Goal: Task Accomplishment & Management: Manage account settings

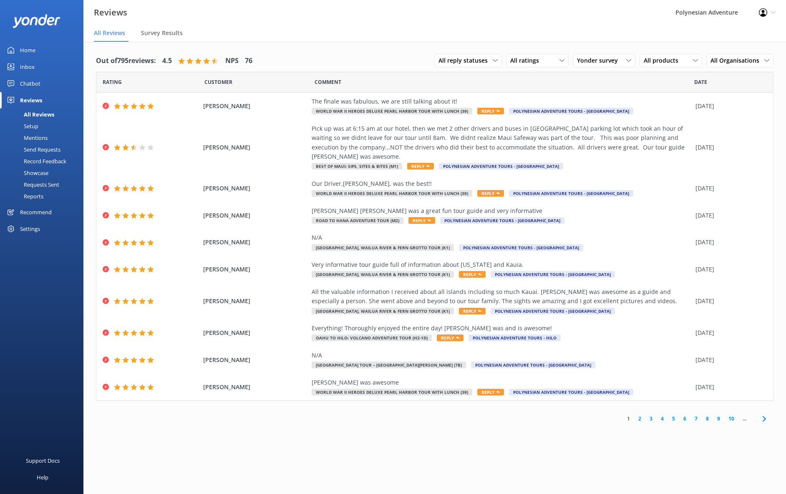
click at [774, 10] on icon at bounding box center [773, 12] width 5 height 5
click at [732, 58] on link "Logout" at bounding box center [744, 57] width 83 height 21
